Goal: Navigation & Orientation: Find specific page/section

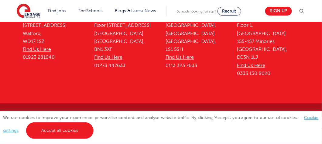
scroll to position [259, 0]
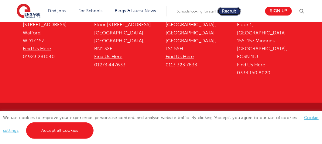
click at [225, 12] on span "Recruit" at bounding box center [229, 11] width 14 height 5
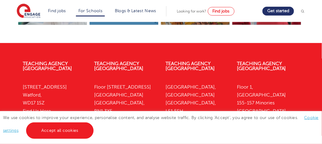
scroll to position [2144, 0]
